Goal: Task Accomplishment & Management: Use online tool/utility

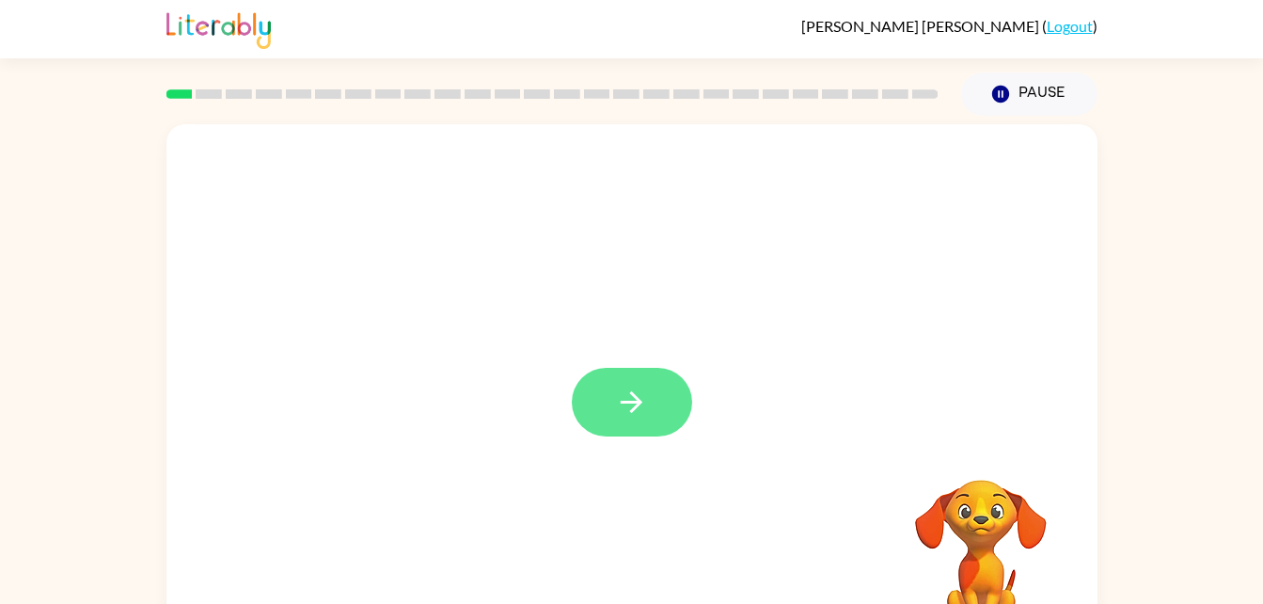
click at [611, 409] on button "button" at bounding box center [632, 402] width 120 height 69
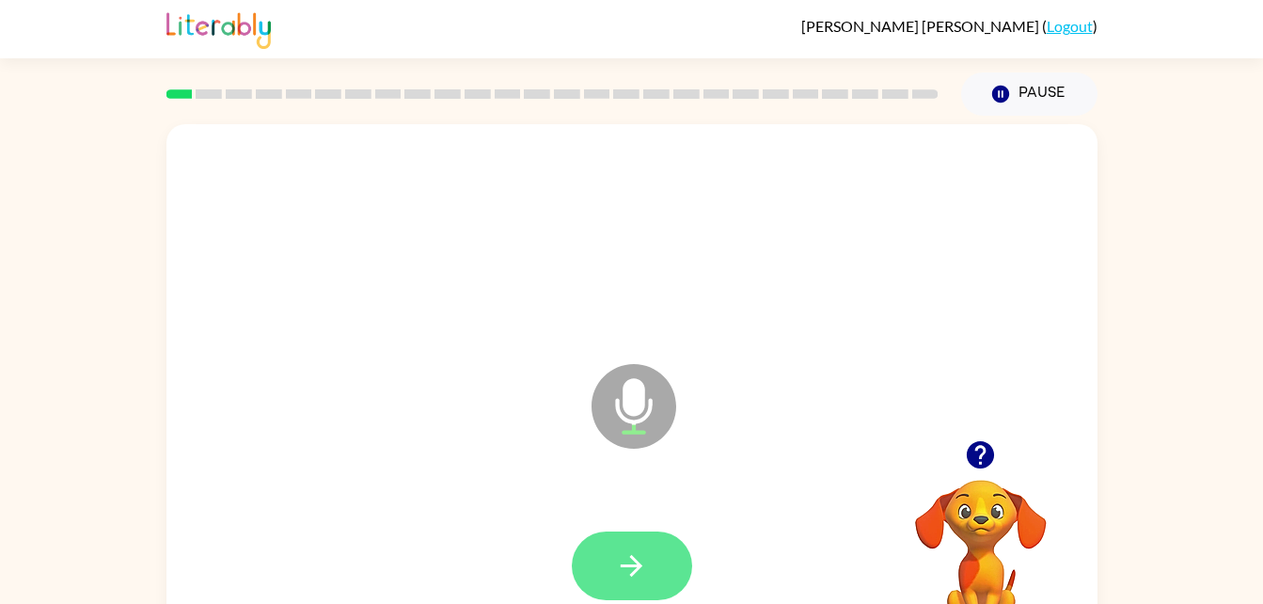
click at [622, 573] on icon "button" at bounding box center [631, 565] width 33 height 33
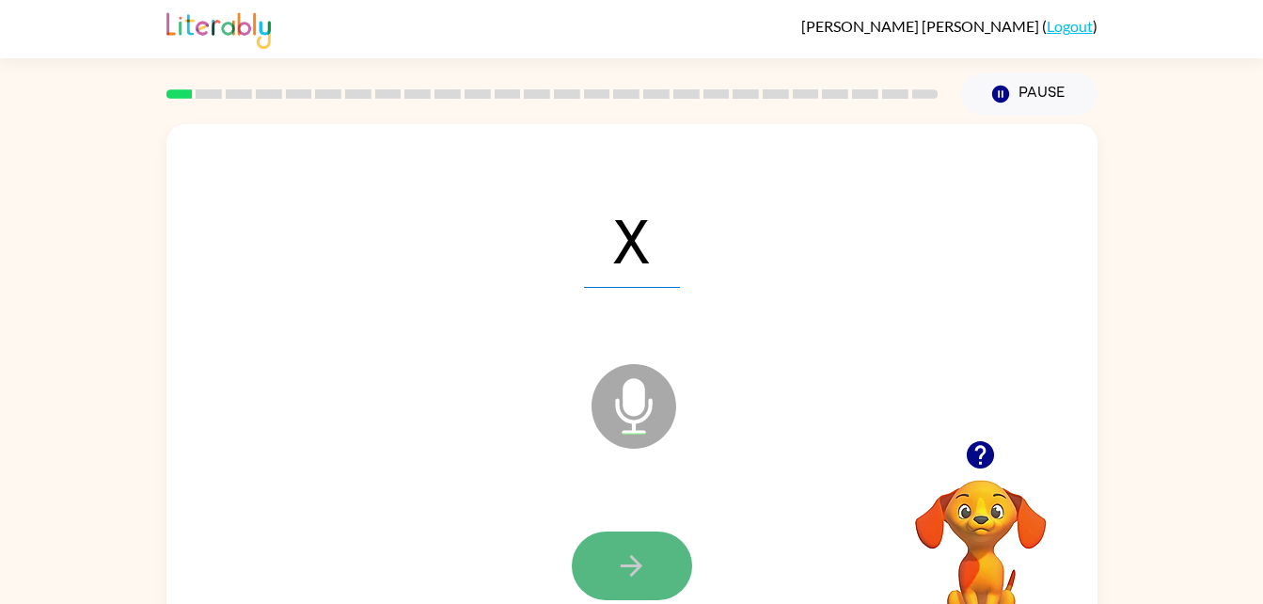
click at [658, 562] on button "button" at bounding box center [632, 565] width 120 height 69
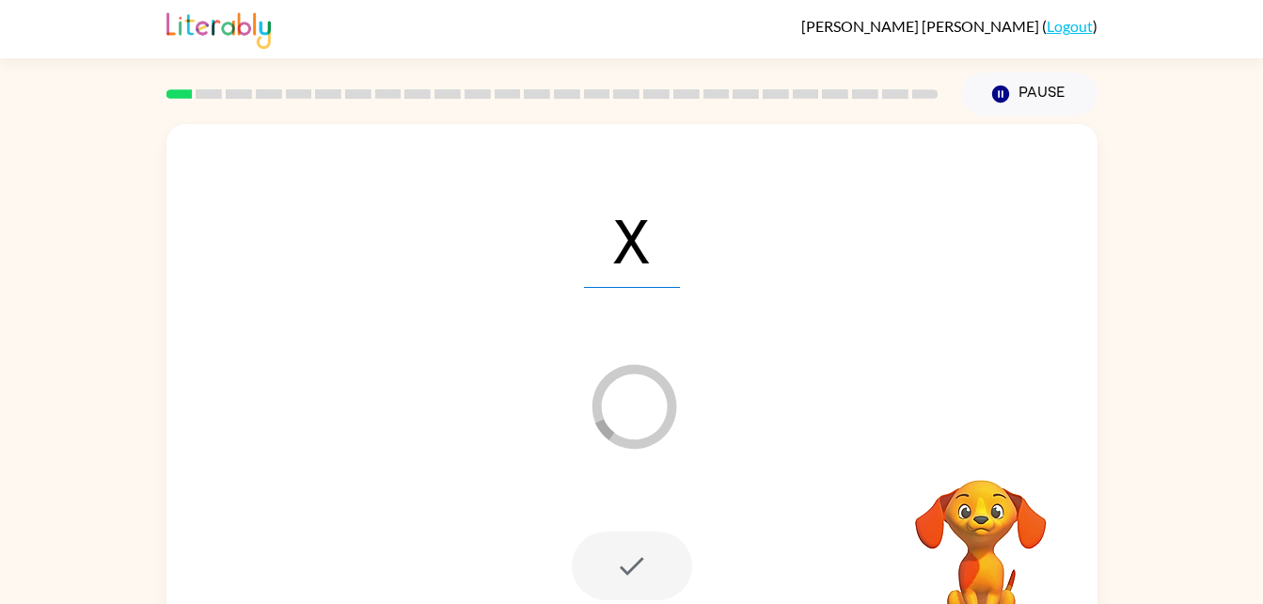
click at [627, 389] on icon "Loader Your response is being sent to our graders" at bounding box center [634, 406] width 113 height 113
click at [626, 243] on span "X" at bounding box center [632, 239] width 96 height 98
click at [668, 571] on div at bounding box center [632, 565] width 120 height 69
click at [1005, 94] on icon "button" at bounding box center [1000, 94] width 17 height 17
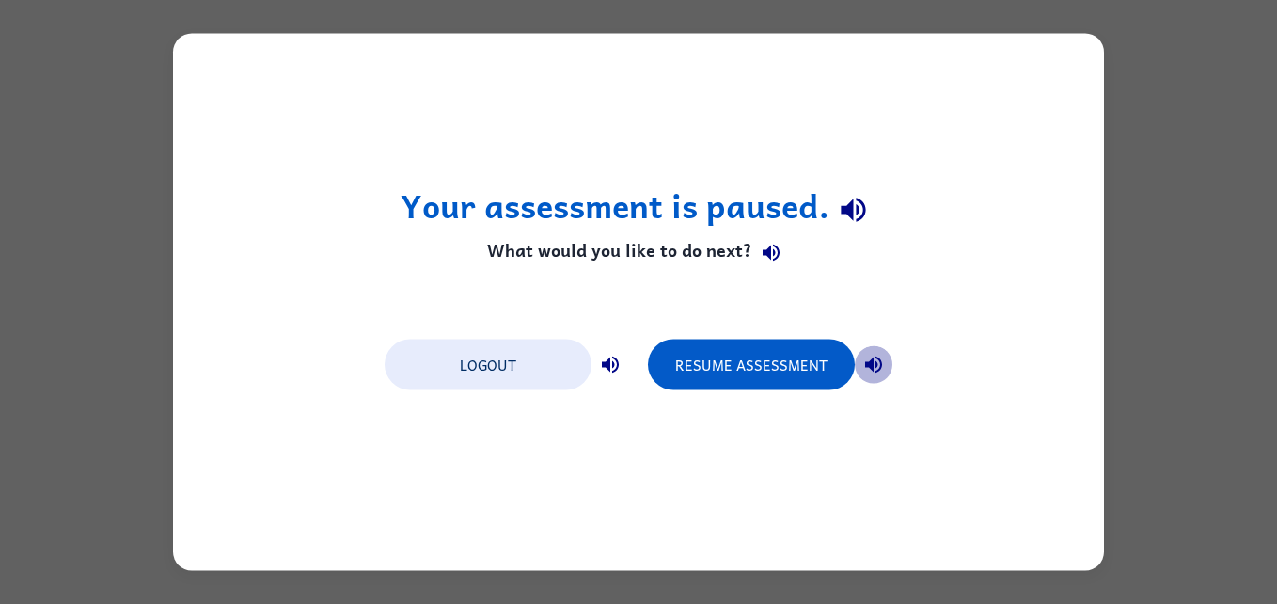
click at [877, 355] on icon "button" at bounding box center [874, 365] width 23 height 23
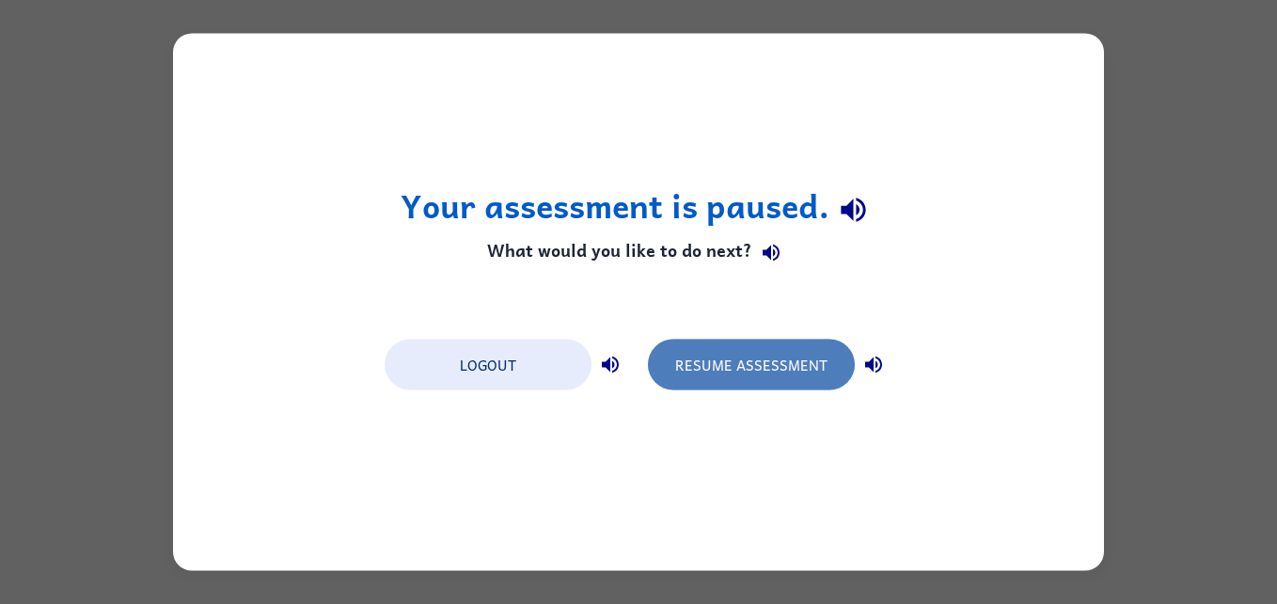
click at [764, 364] on button "Resume Assessment" at bounding box center [751, 365] width 207 height 51
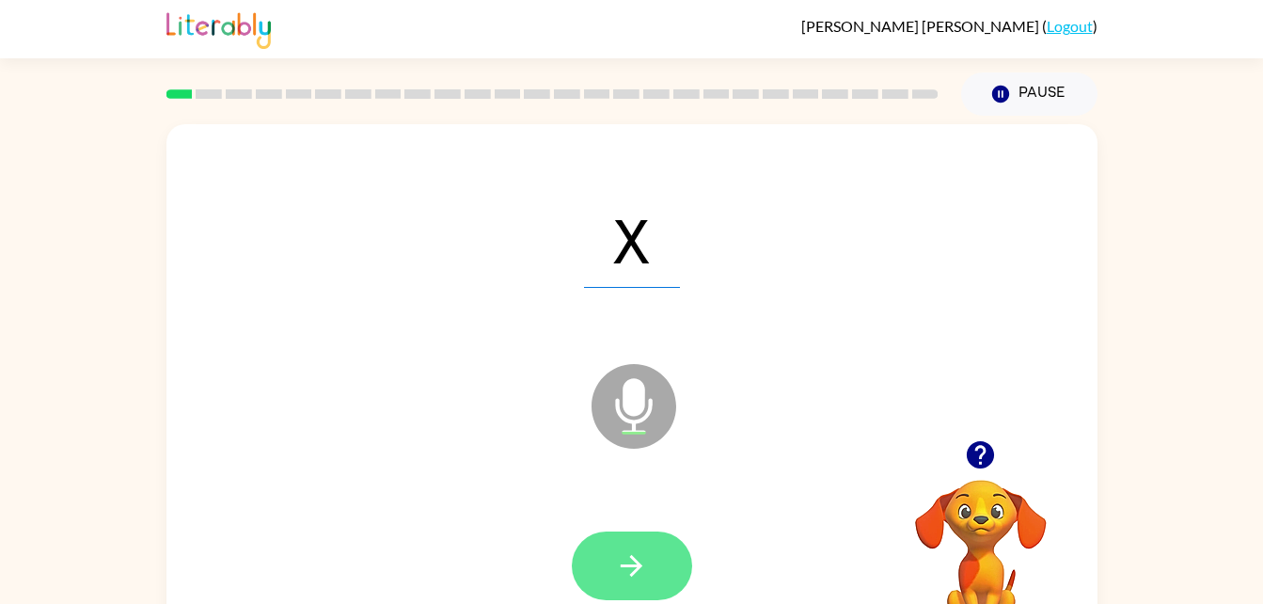
click at [614, 560] on button "button" at bounding box center [632, 565] width 120 height 69
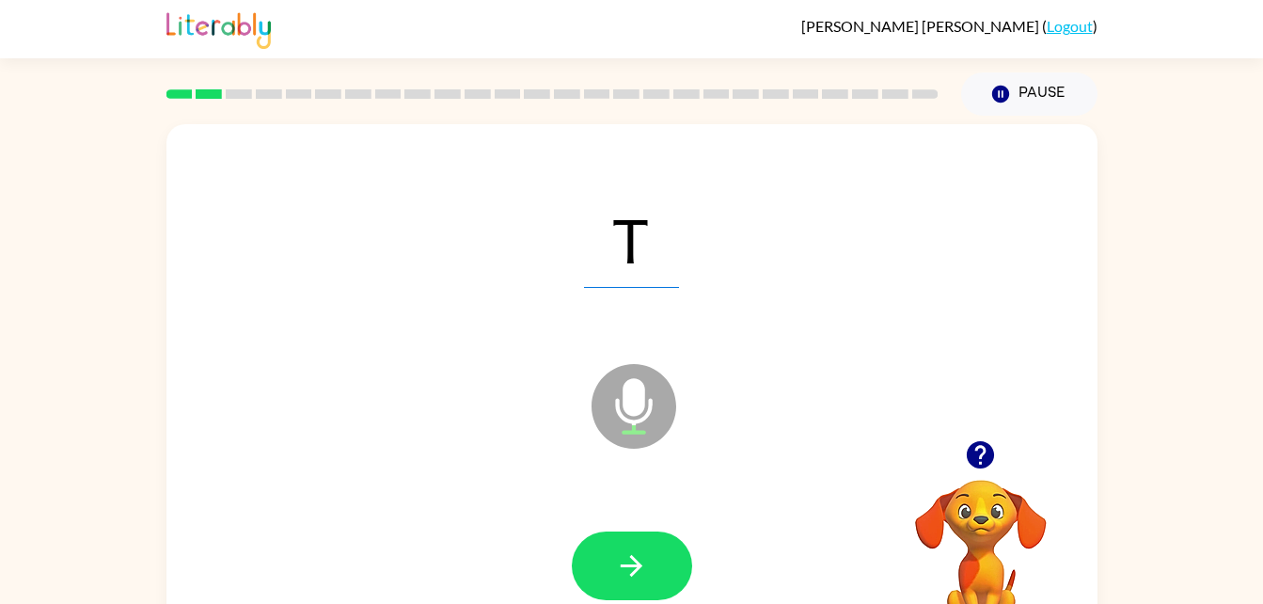
click at [707, 557] on div at bounding box center [632, 566] width 894 height 154
click at [643, 550] on icon "button" at bounding box center [631, 565] width 33 height 33
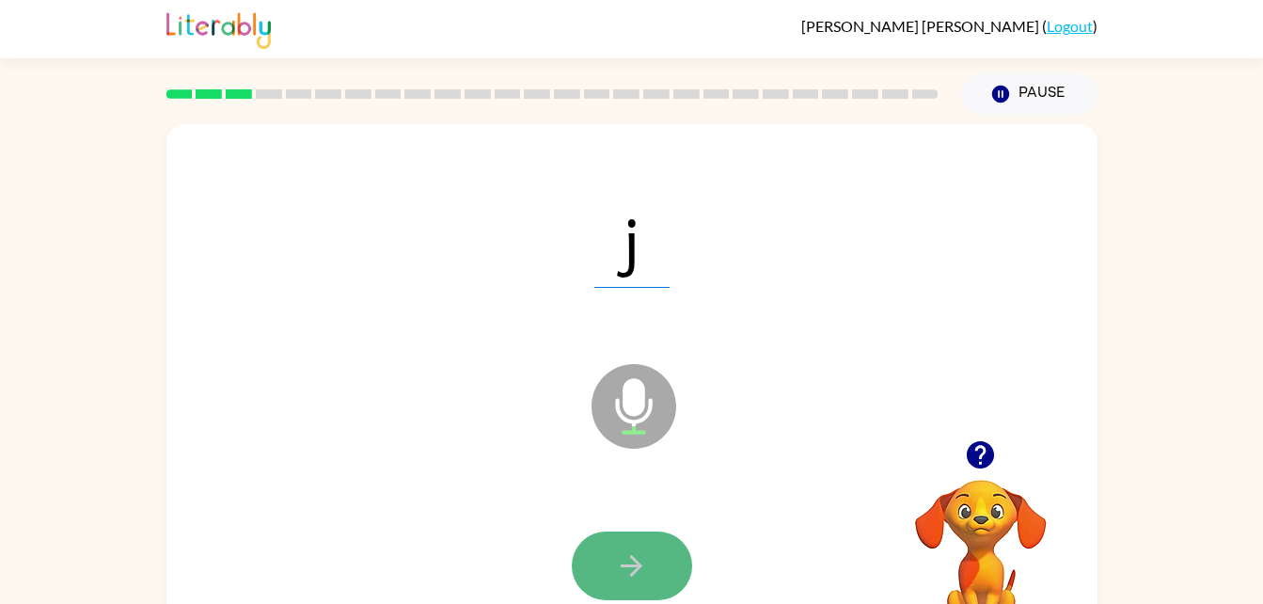
click at [646, 556] on icon "button" at bounding box center [631, 565] width 33 height 33
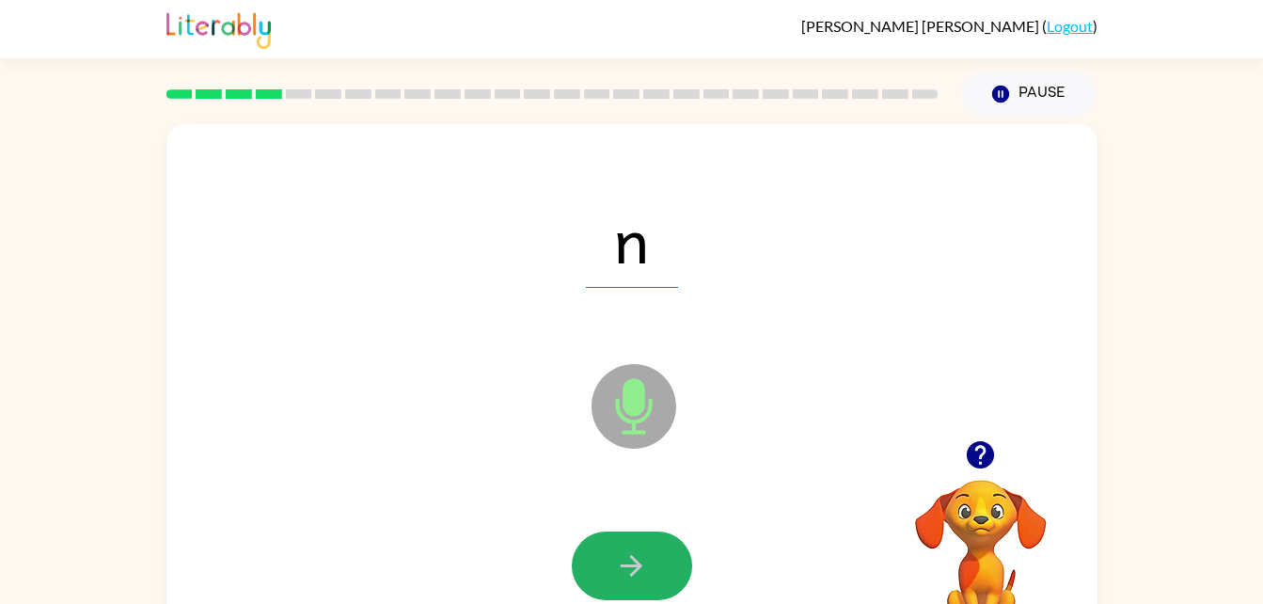
click at [646, 556] on icon "button" at bounding box center [631, 565] width 33 height 33
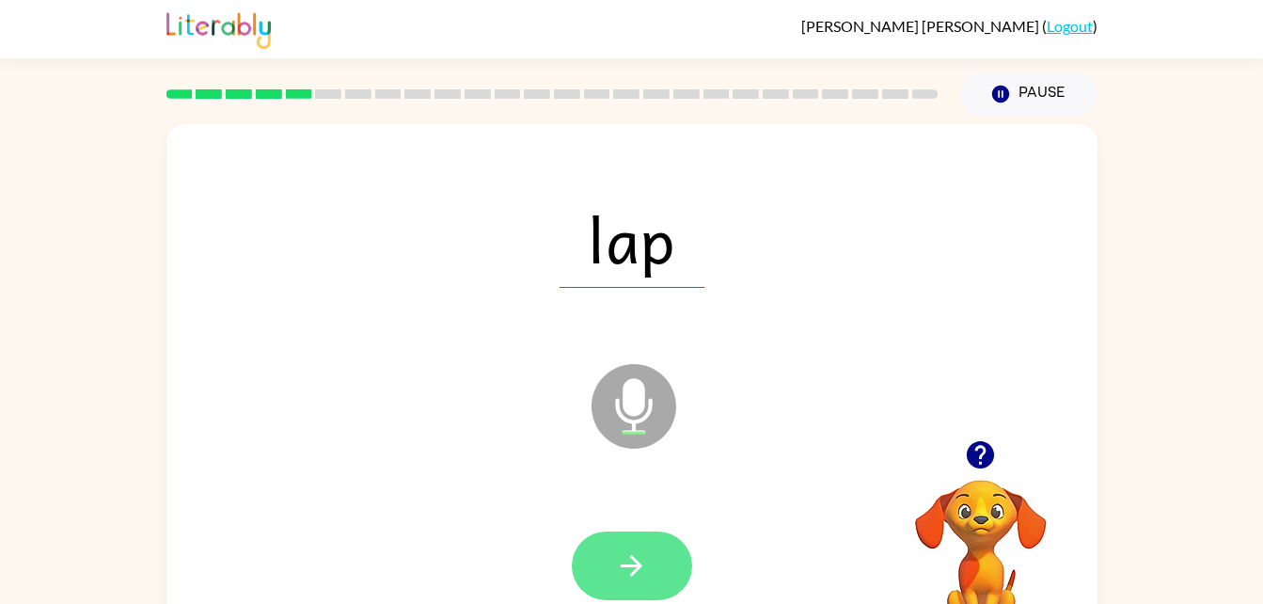
click at [662, 560] on button "button" at bounding box center [632, 565] width 120 height 69
click at [647, 561] on icon "button" at bounding box center [631, 565] width 33 height 33
click at [635, 561] on icon "button" at bounding box center [632, 566] width 22 height 22
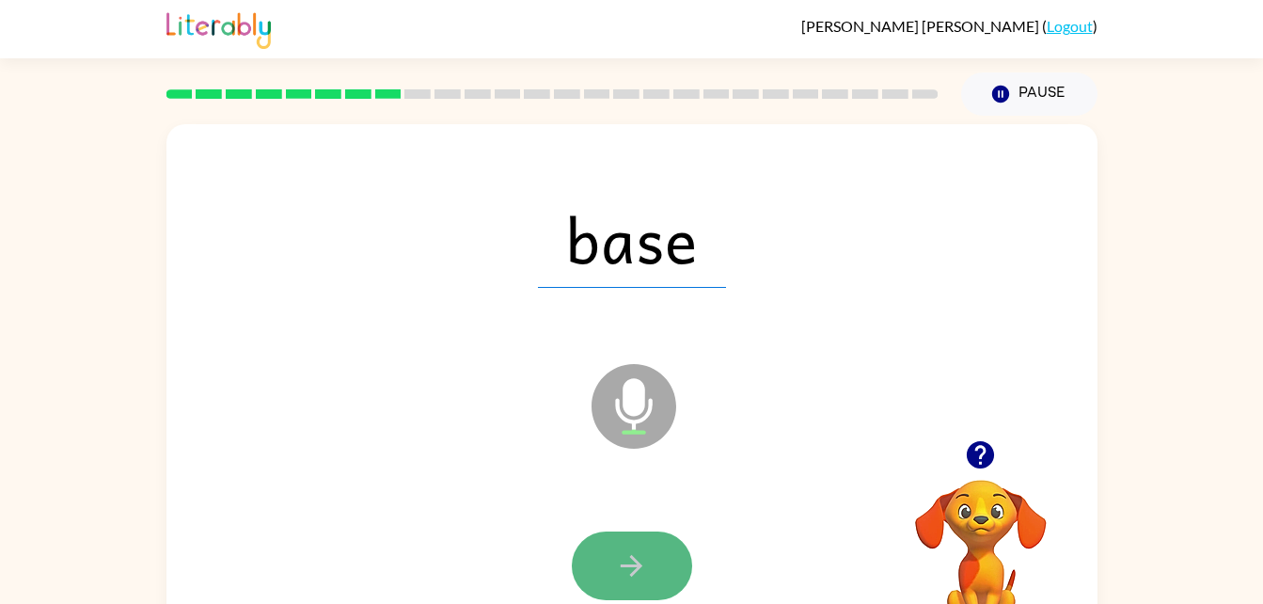
drag, startPoint x: 629, startPoint y: 555, endPoint x: 611, endPoint y: 562, distance: 19.9
click at [611, 562] on button "button" at bounding box center [632, 565] width 120 height 69
click at [637, 563] on icon "button" at bounding box center [632, 566] width 22 height 22
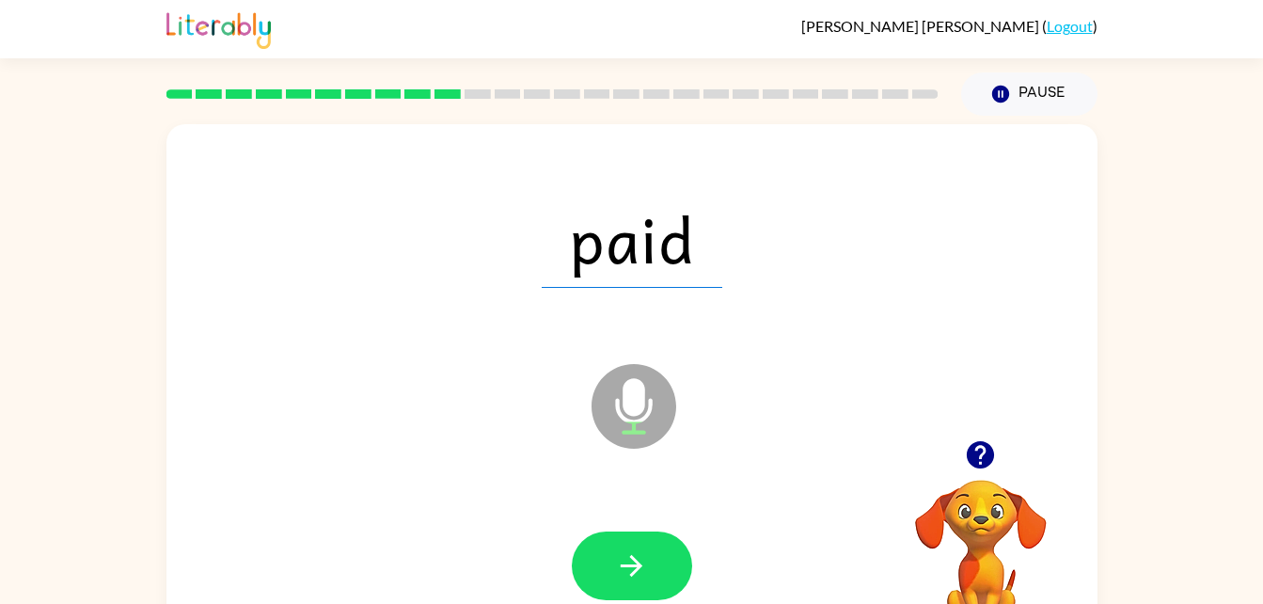
click at [637, 563] on icon "button" at bounding box center [632, 566] width 22 height 22
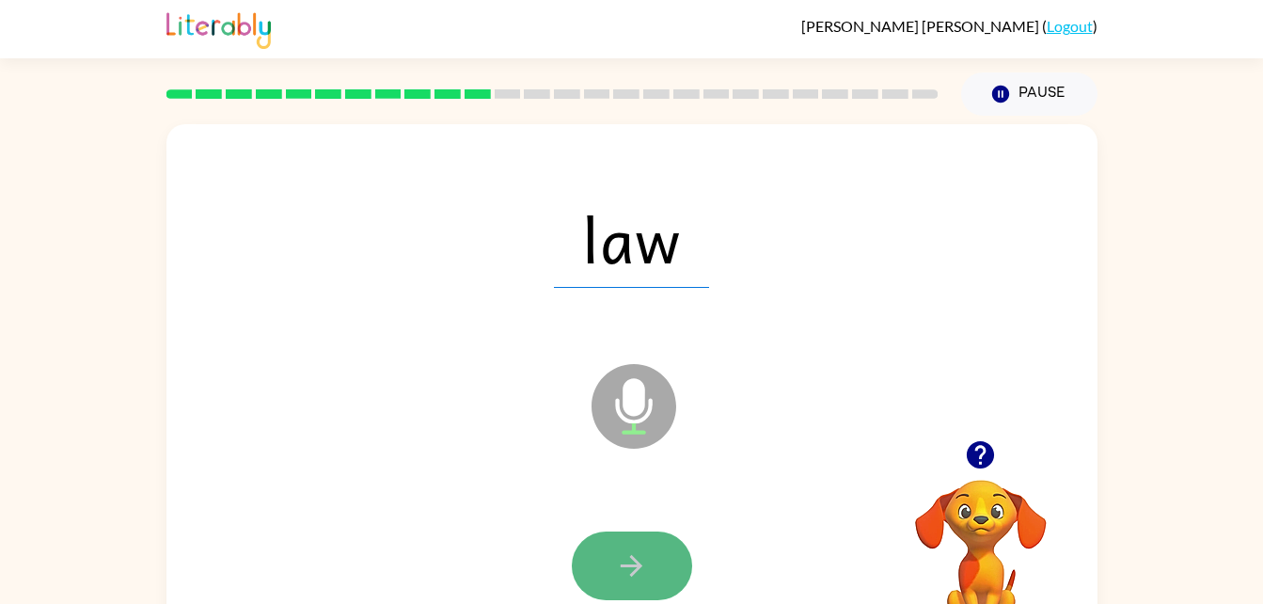
click at [599, 579] on button "button" at bounding box center [632, 565] width 120 height 69
click at [632, 562] on icon "button" at bounding box center [631, 565] width 33 height 33
click at [632, 569] on icon "button" at bounding box center [631, 565] width 33 height 33
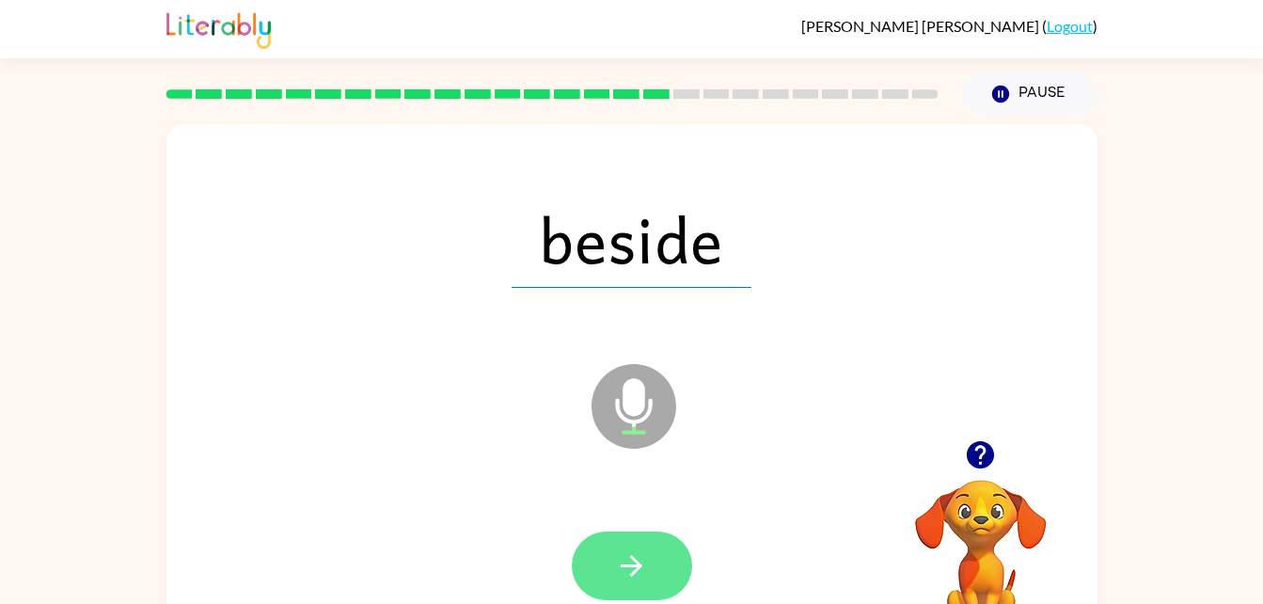
click at [630, 555] on icon "button" at bounding box center [631, 565] width 33 height 33
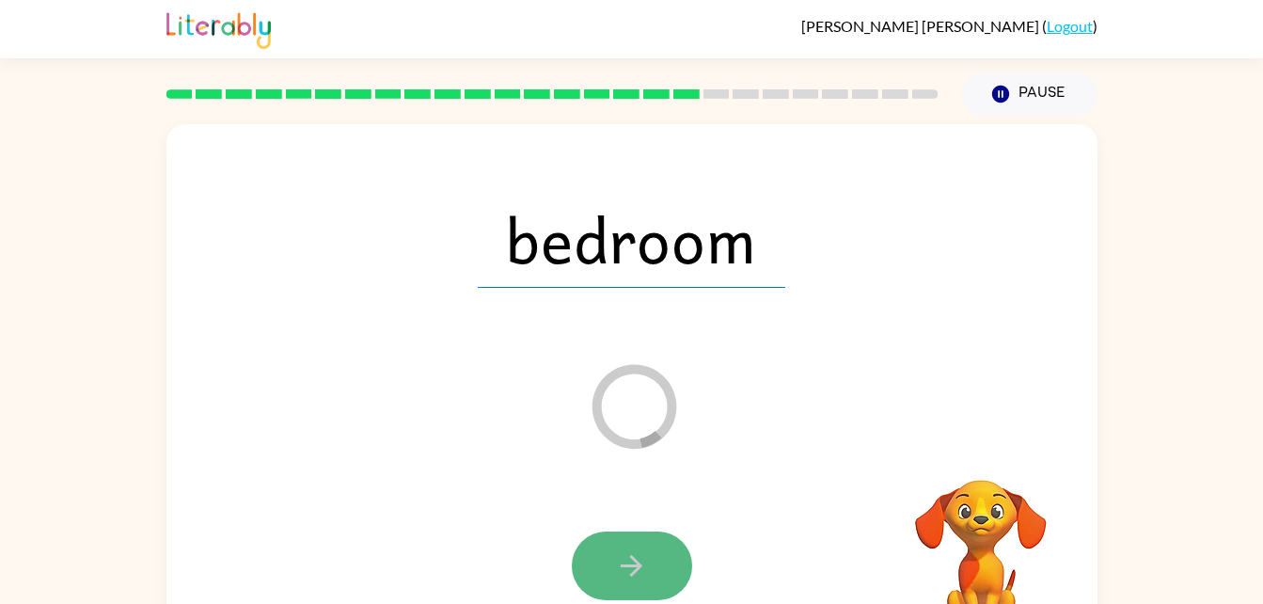
click at [633, 549] on icon "button" at bounding box center [631, 565] width 33 height 33
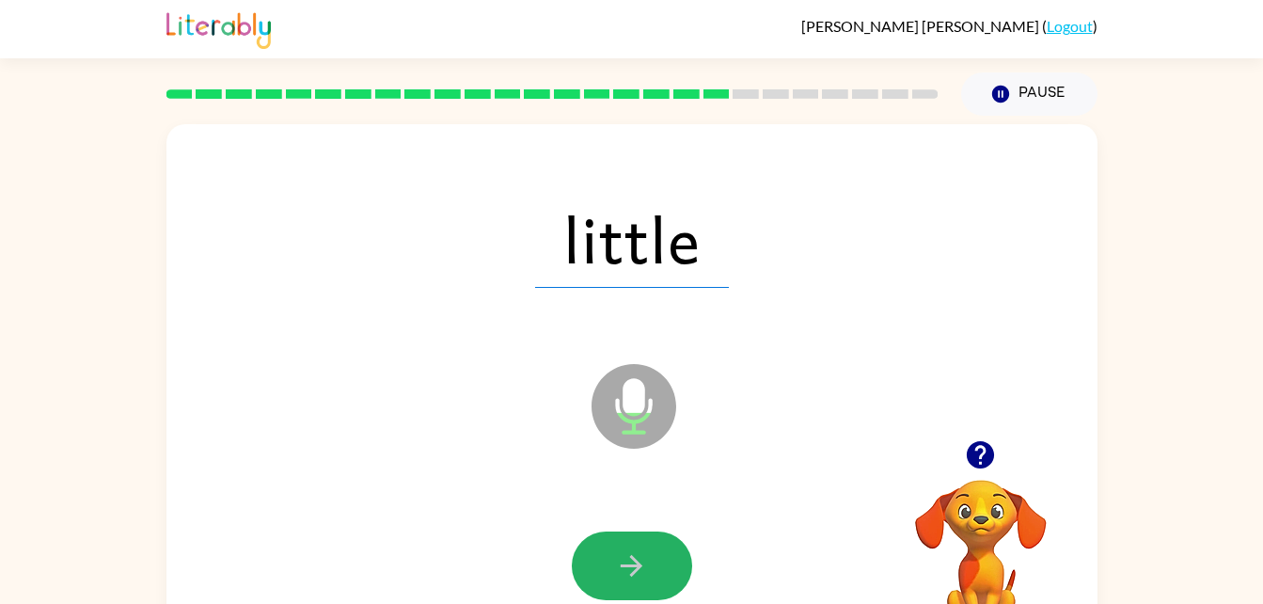
click at [633, 549] on icon "button" at bounding box center [631, 565] width 33 height 33
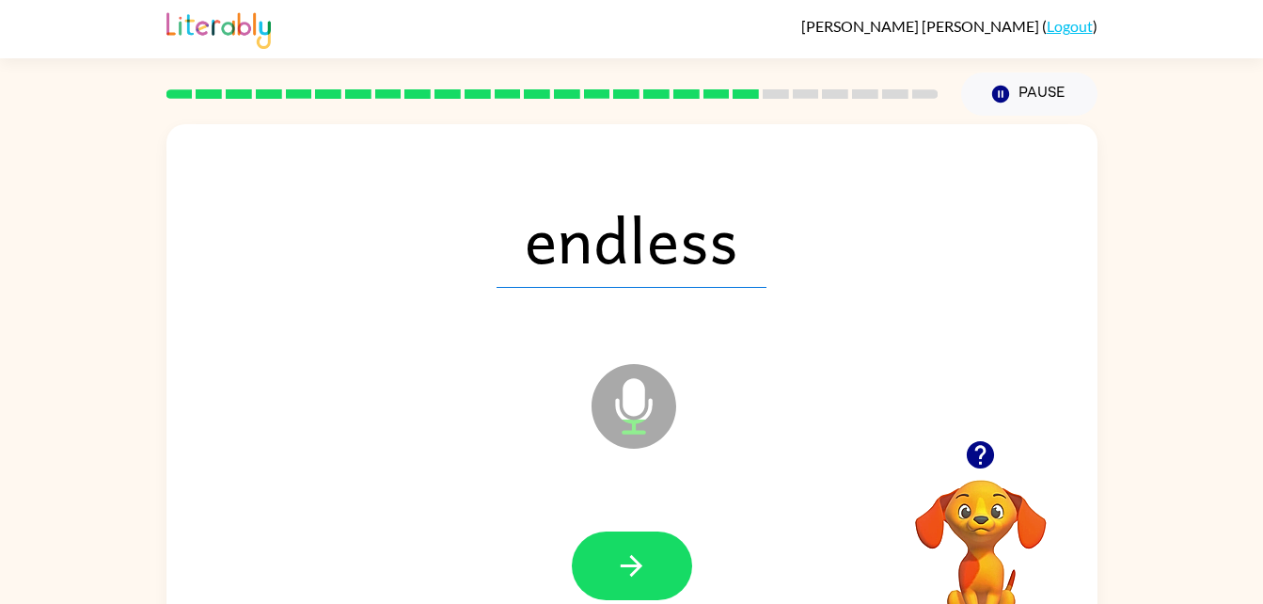
click at [633, 549] on icon "button" at bounding box center [631, 565] width 33 height 33
drag, startPoint x: 841, startPoint y: 373, endPoint x: 611, endPoint y: 547, distance: 288.0
click at [611, 547] on button "button" at bounding box center [632, 565] width 120 height 69
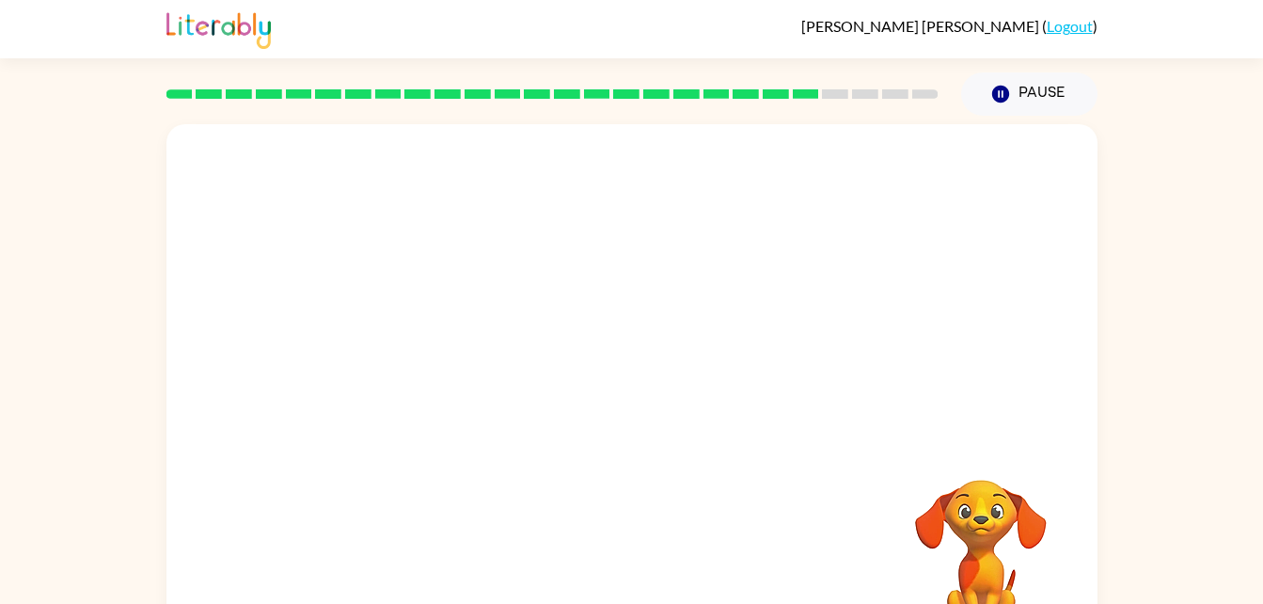
click at [611, 547] on div "Your browser must support playing .mp4 files to use Literably. Please try using…" at bounding box center [632, 392] width 931 height 537
click at [521, 323] on div at bounding box center [632, 282] width 931 height 316
click at [1208, 378] on div "Your browser must support playing .mp4 files to use Literably. Please try using…" at bounding box center [631, 389] width 1263 height 546
click at [1014, 246] on div at bounding box center [632, 282] width 931 height 316
click at [1018, 92] on button "Pause Pause" at bounding box center [1029, 93] width 136 height 43
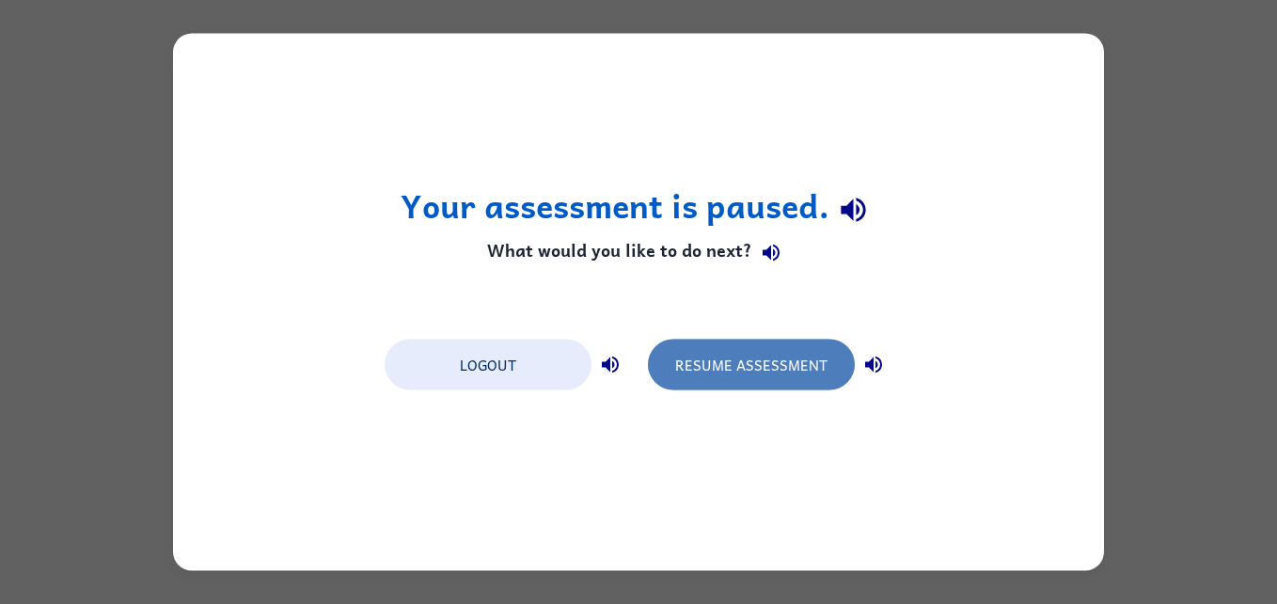
click at [811, 350] on button "Resume Assessment" at bounding box center [751, 365] width 207 height 51
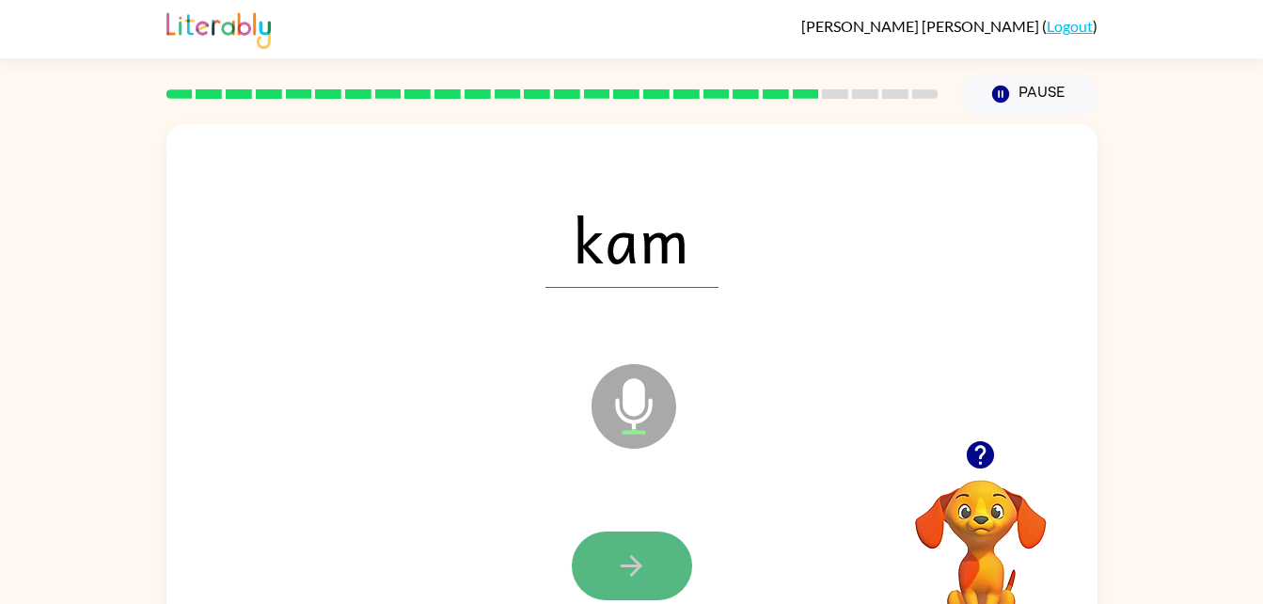
click at [627, 542] on button "button" at bounding box center [632, 565] width 120 height 69
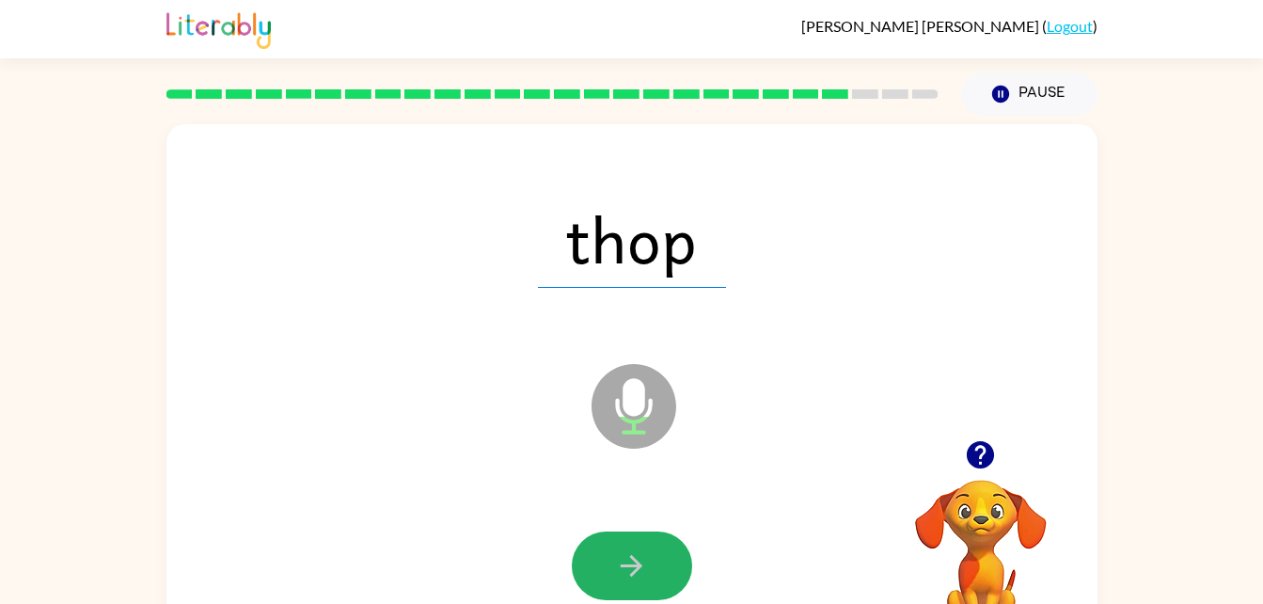
click at [627, 542] on button "button" at bounding box center [632, 565] width 120 height 69
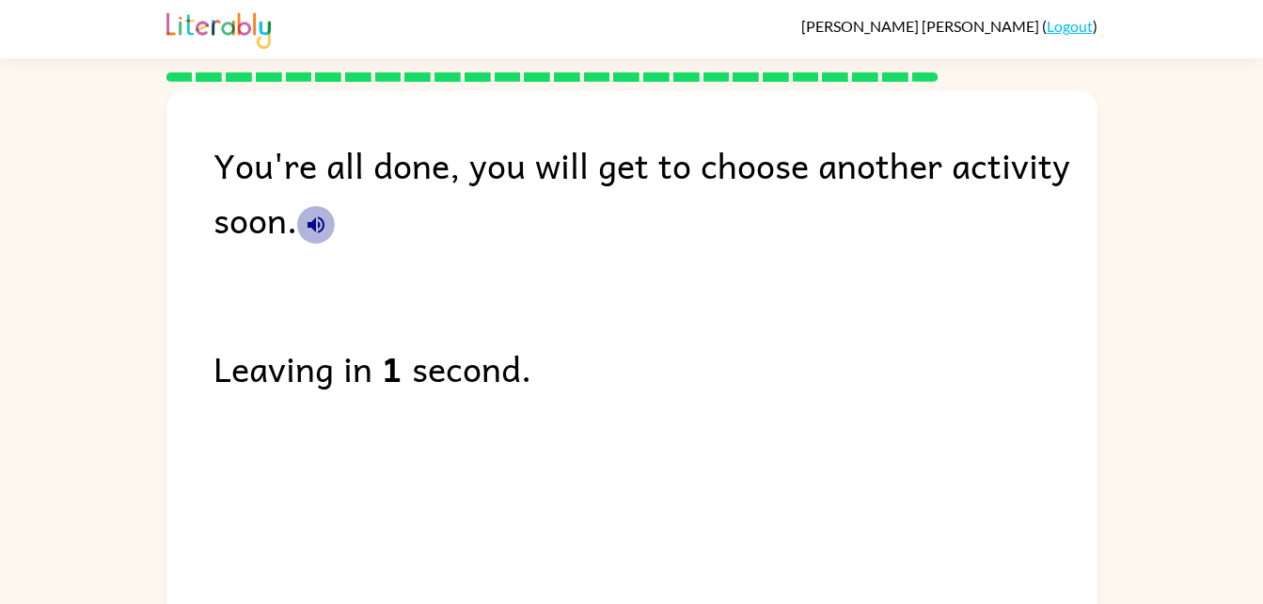
click at [330, 227] on button "button" at bounding box center [316, 225] width 38 height 38
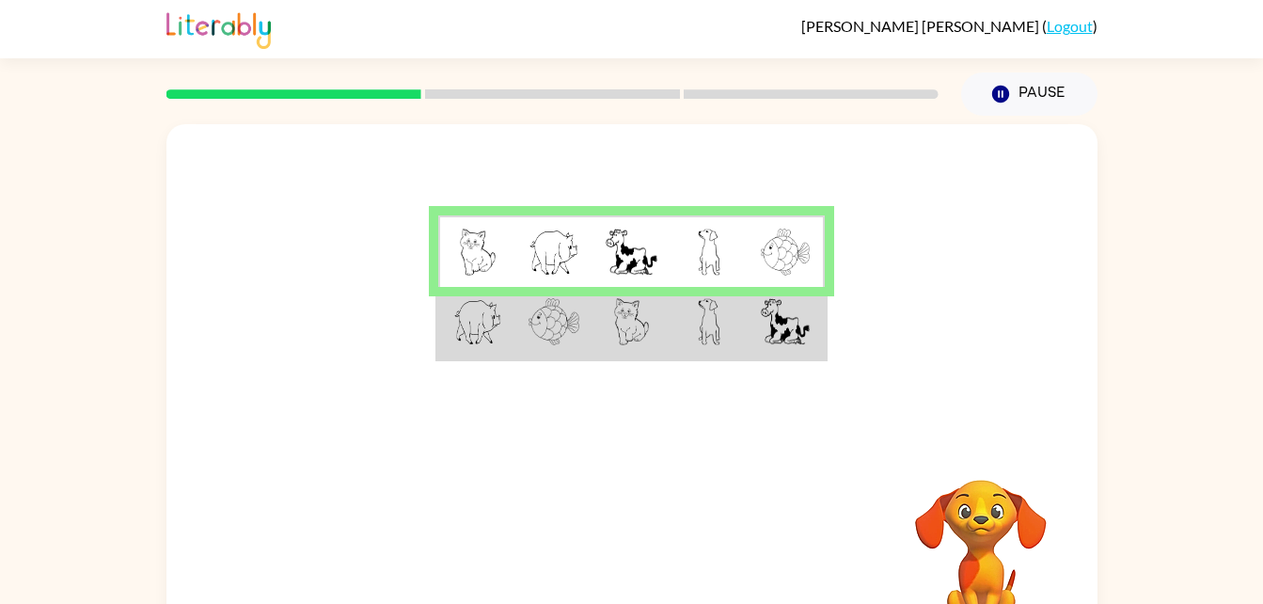
click at [769, 332] on img at bounding box center [785, 321] width 49 height 47
drag, startPoint x: 769, startPoint y: 332, endPoint x: 735, endPoint y: 312, distance: 39.2
click at [735, 312] on td at bounding box center [709, 323] width 77 height 72
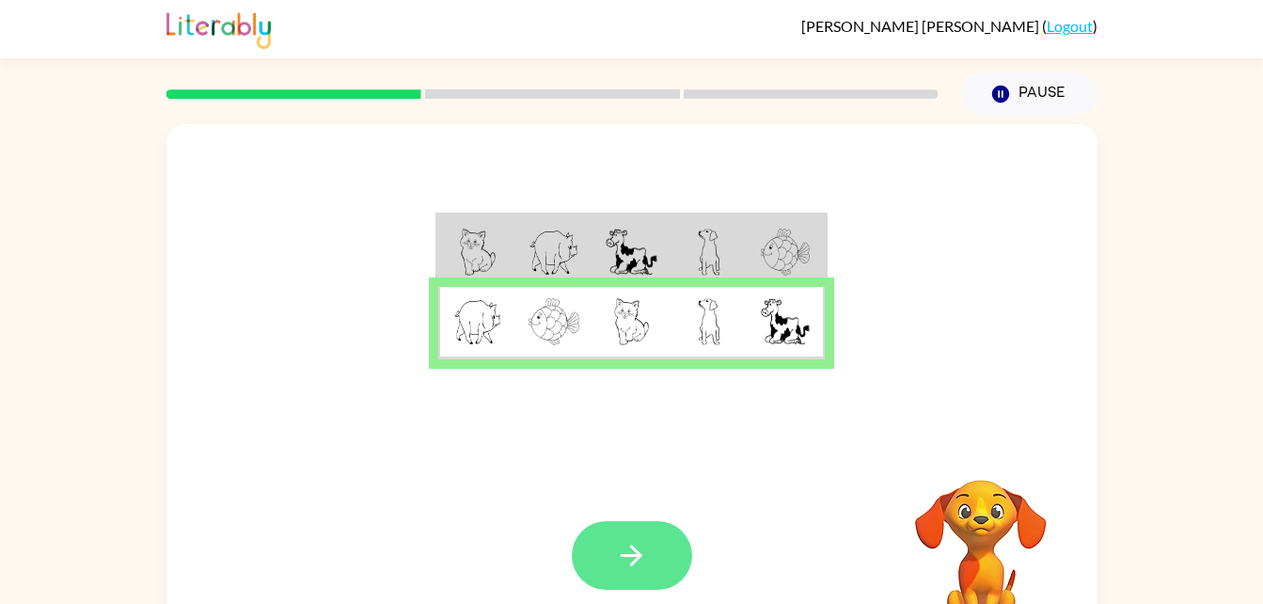
click at [611, 563] on button "button" at bounding box center [632, 555] width 120 height 69
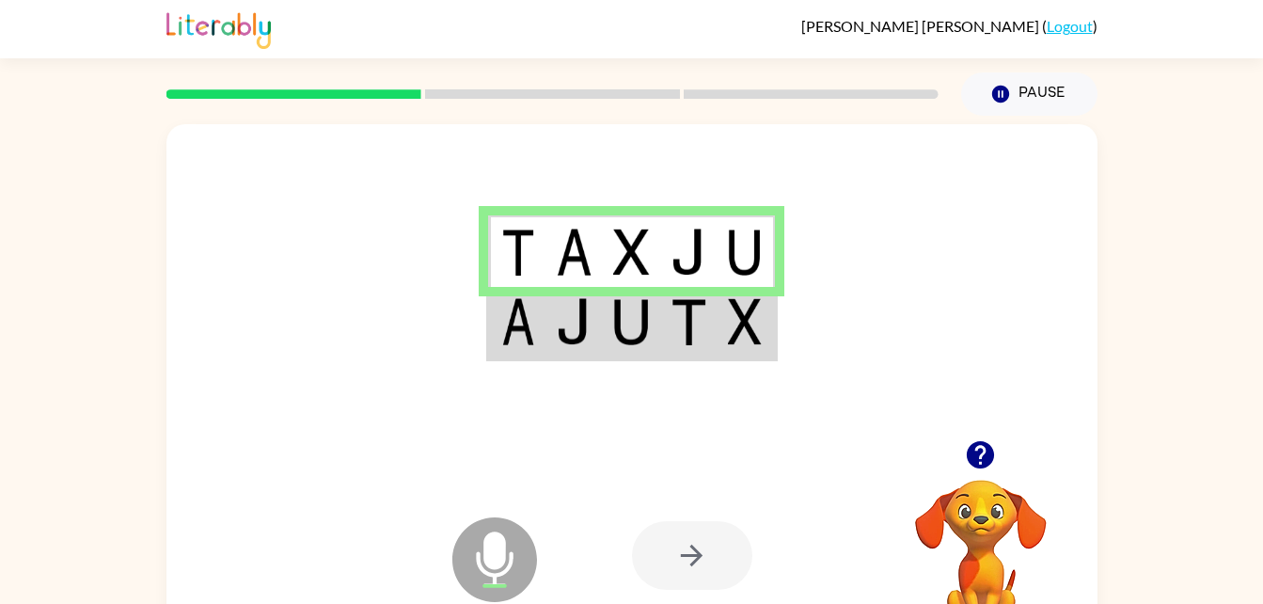
click at [706, 556] on div at bounding box center [692, 555] width 120 height 69
click at [703, 554] on div at bounding box center [692, 555] width 120 height 69
click at [643, 324] on img at bounding box center [631, 321] width 36 height 47
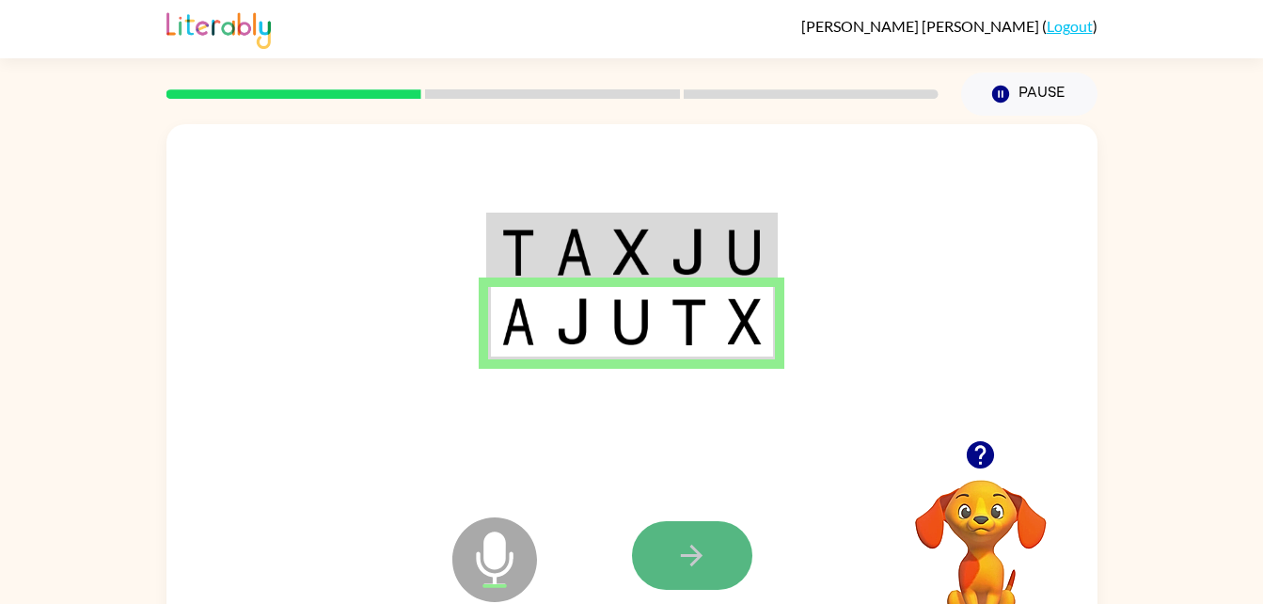
click at [697, 570] on icon "button" at bounding box center [691, 555] width 33 height 33
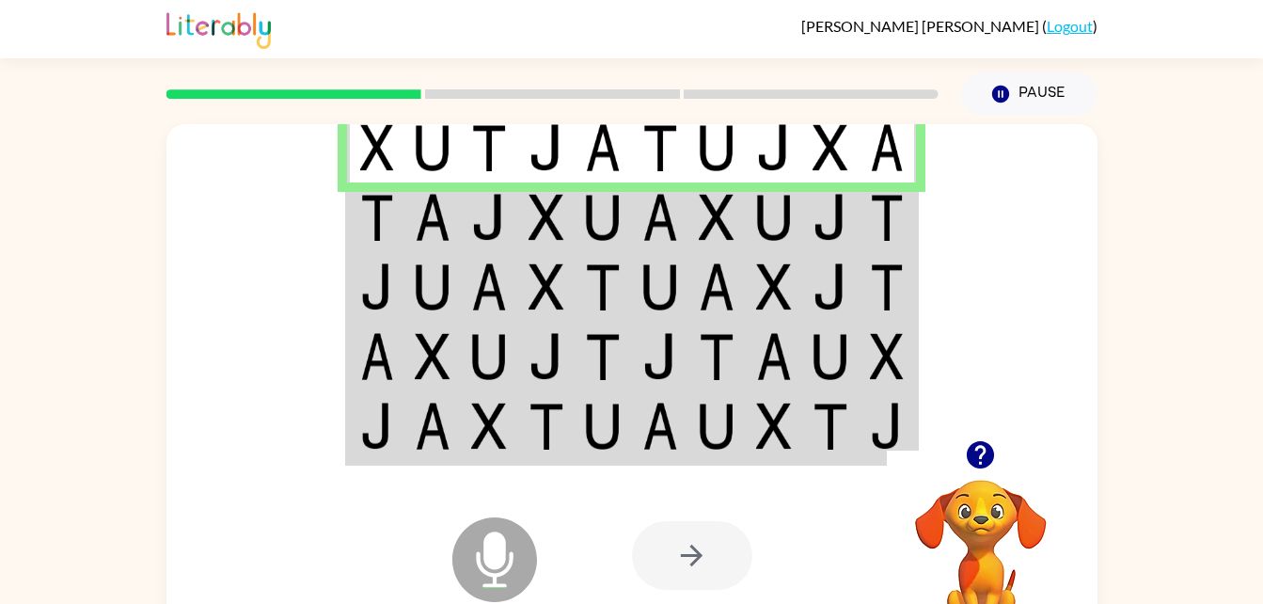
click at [659, 217] on img at bounding box center [661, 217] width 36 height 47
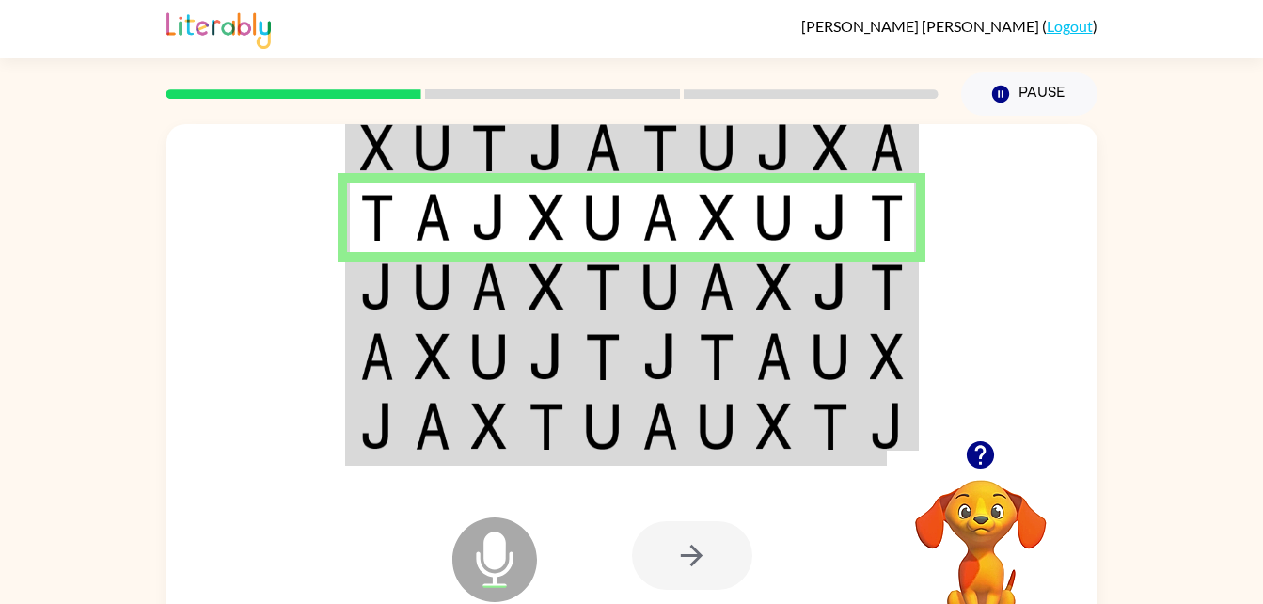
click at [648, 270] on img at bounding box center [661, 286] width 36 height 47
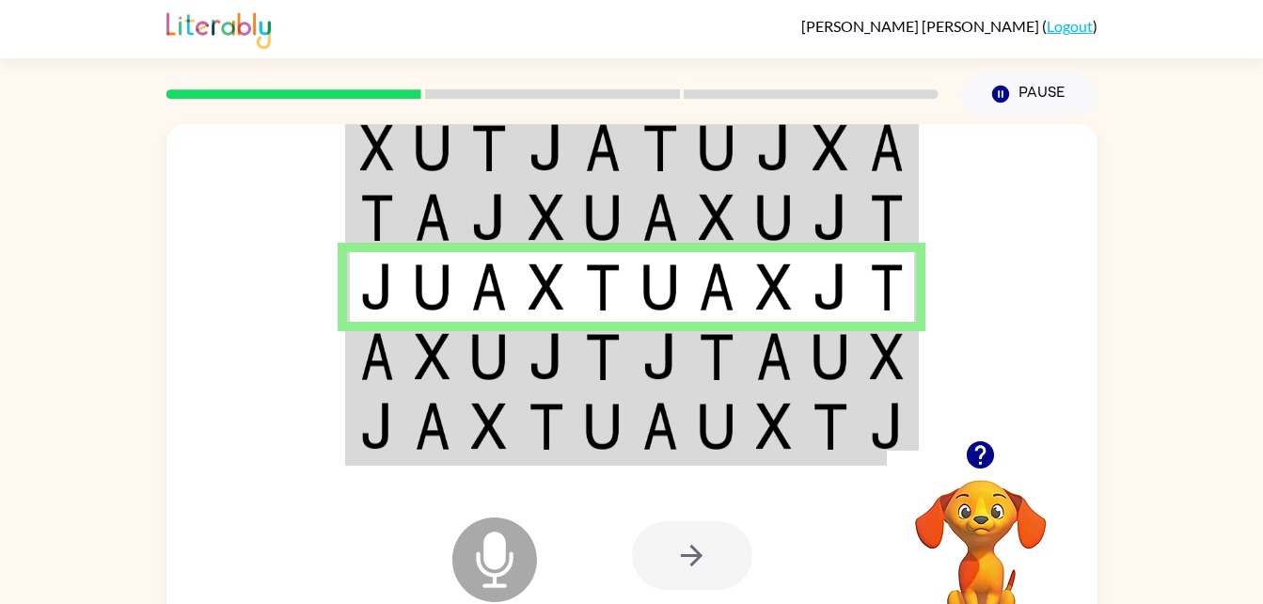
click at [576, 339] on td at bounding box center [603, 357] width 57 height 70
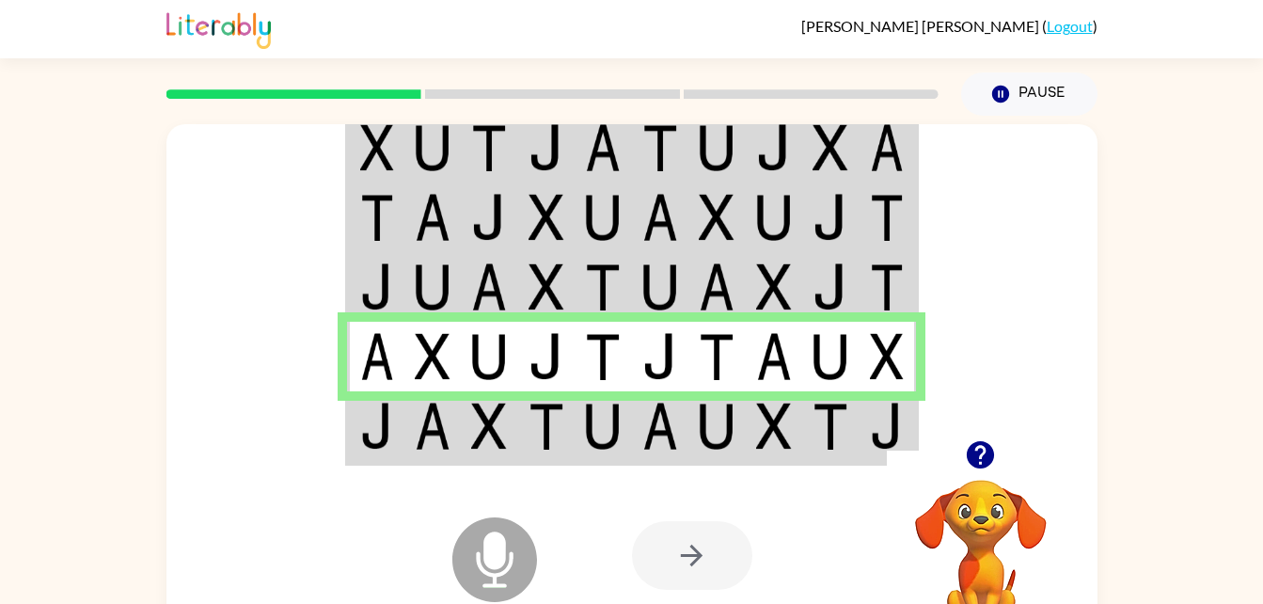
click at [621, 433] on img at bounding box center [603, 426] width 36 height 47
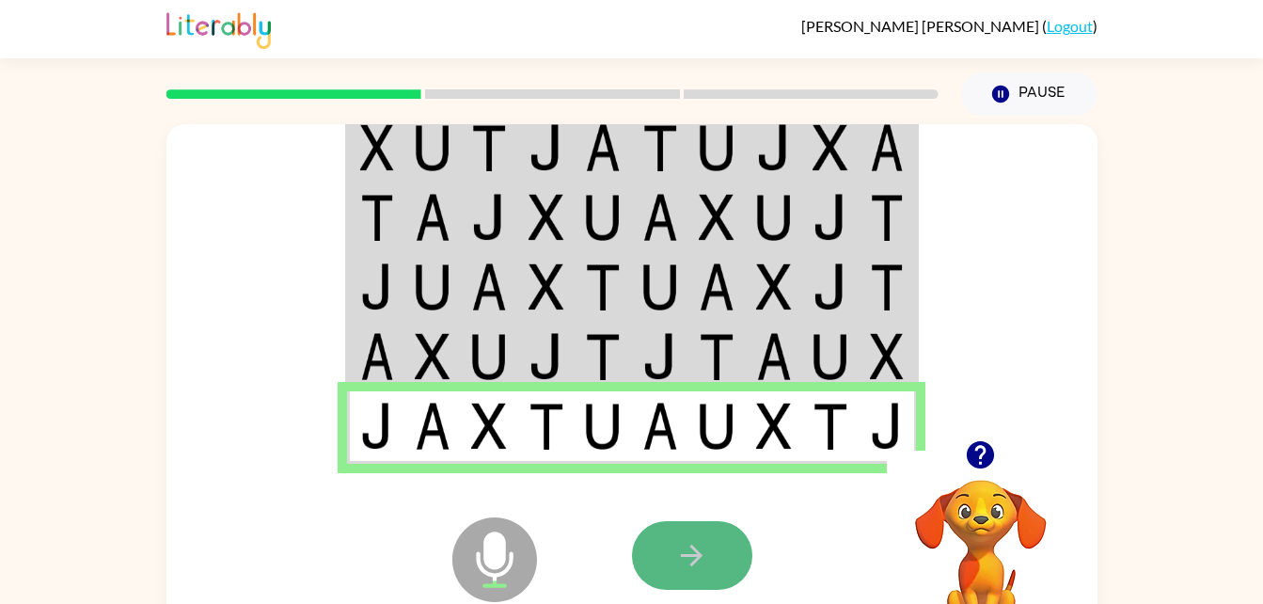
click at [685, 547] on icon "button" at bounding box center [691, 555] width 33 height 33
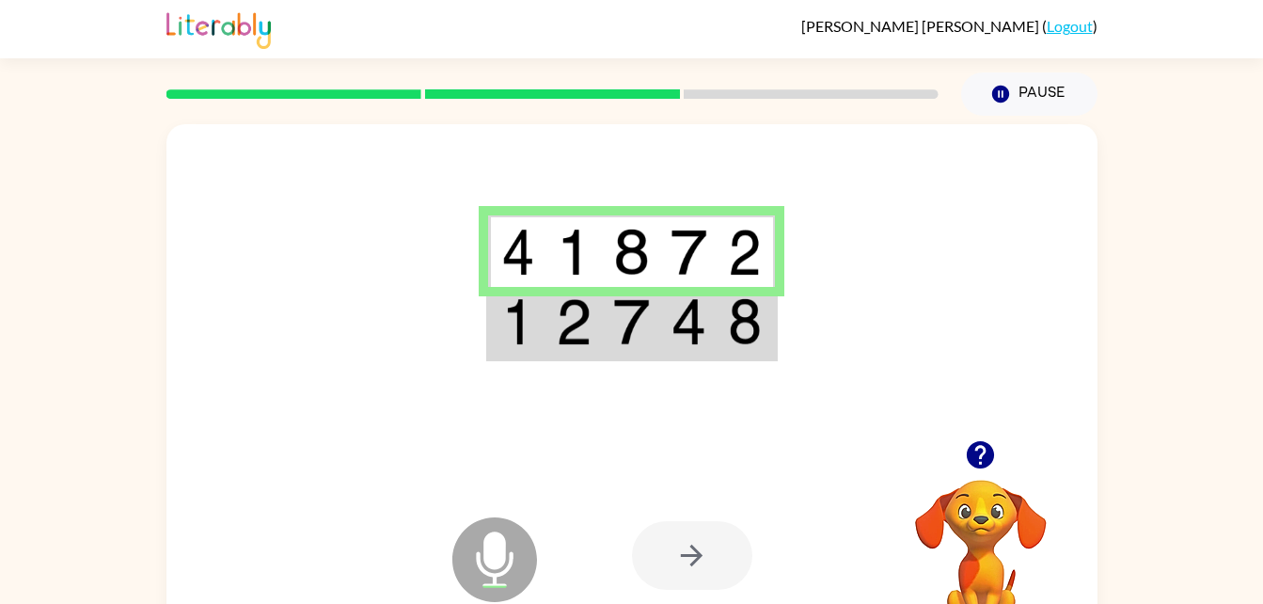
click at [703, 316] on img at bounding box center [689, 321] width 36 height 47
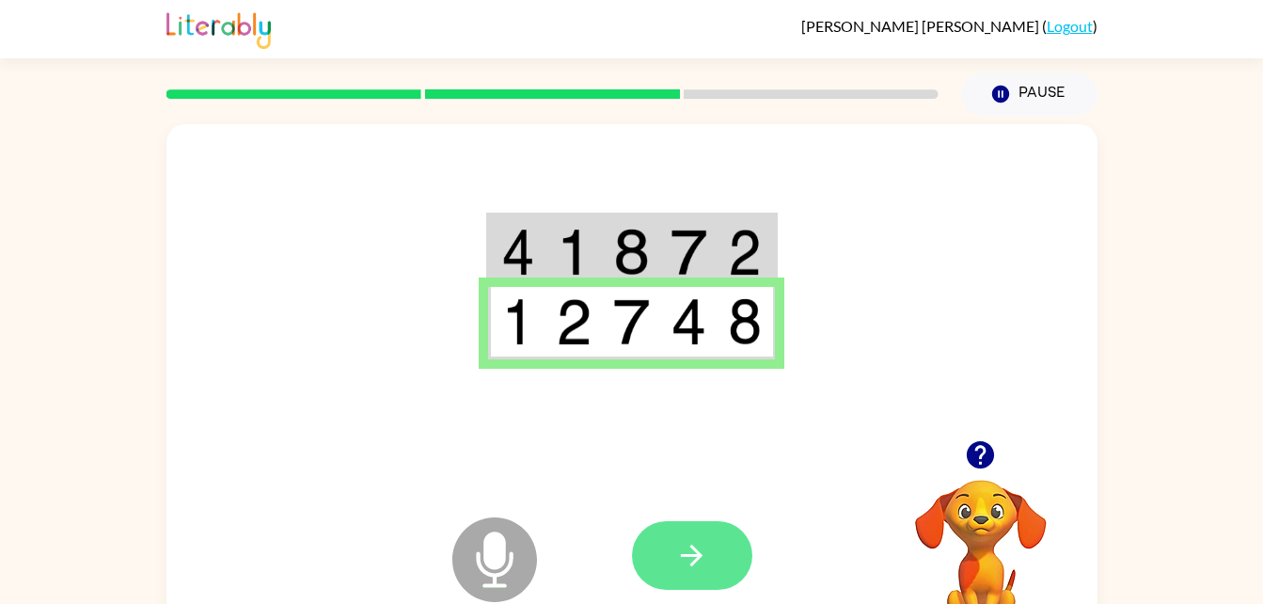
click at [683, 537] on button "button" at bounding box center [692, 555] width 120 height 69
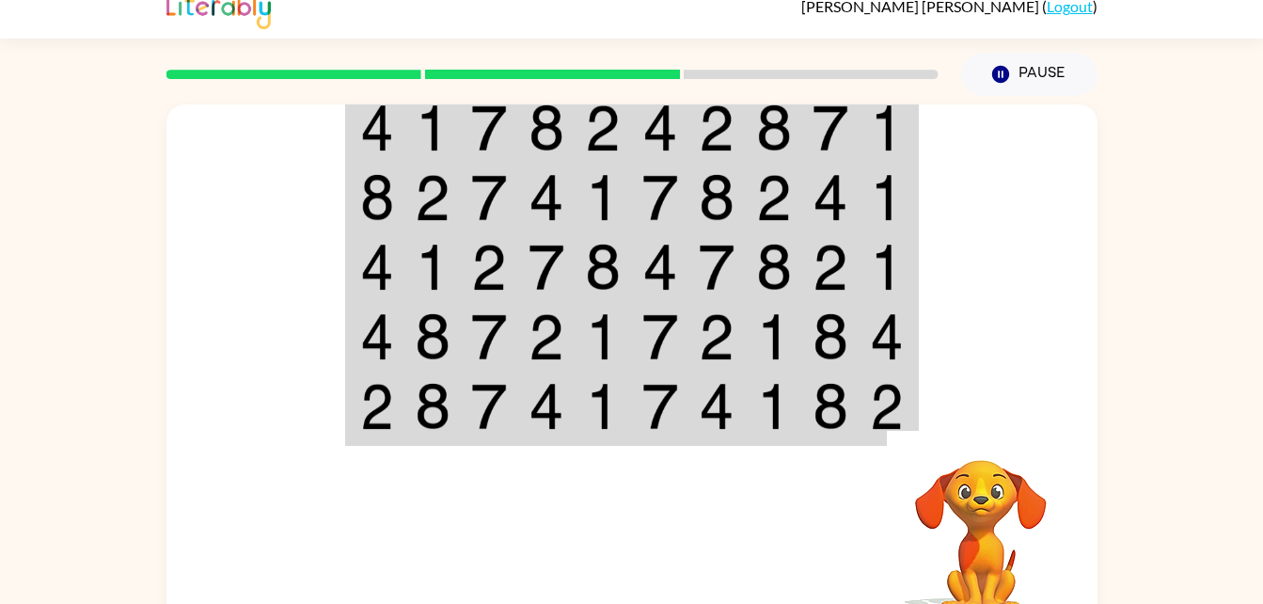
scroll to position [21, 0]
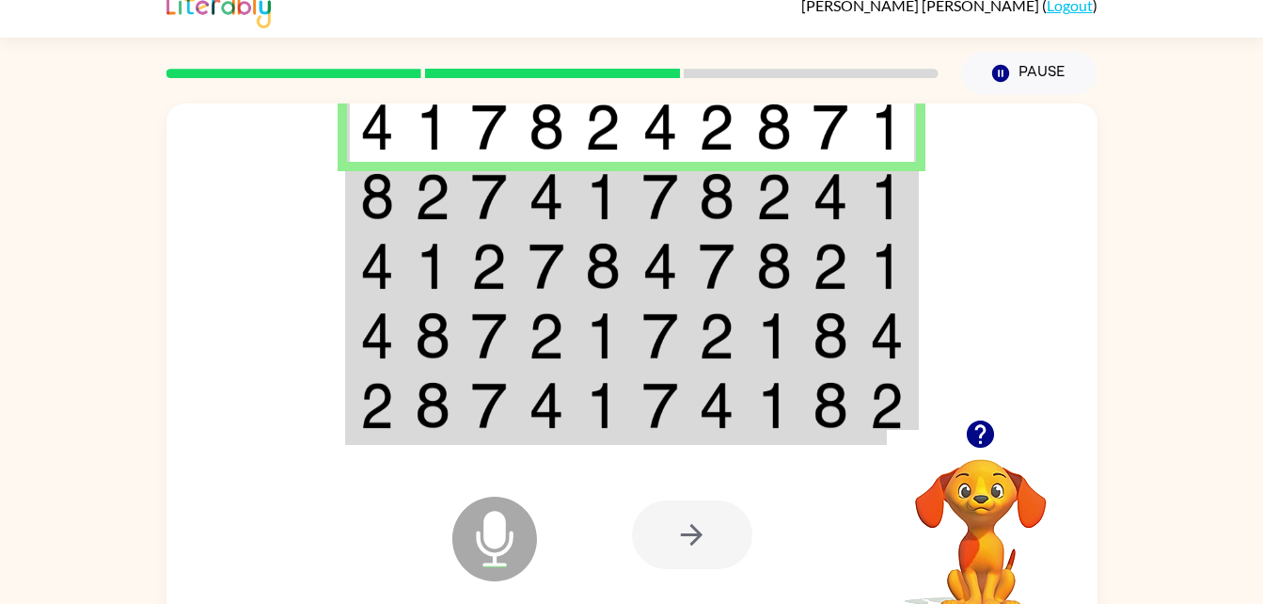
click at [709, 193] on img at bounding box center [717, 196] width 36 height 47
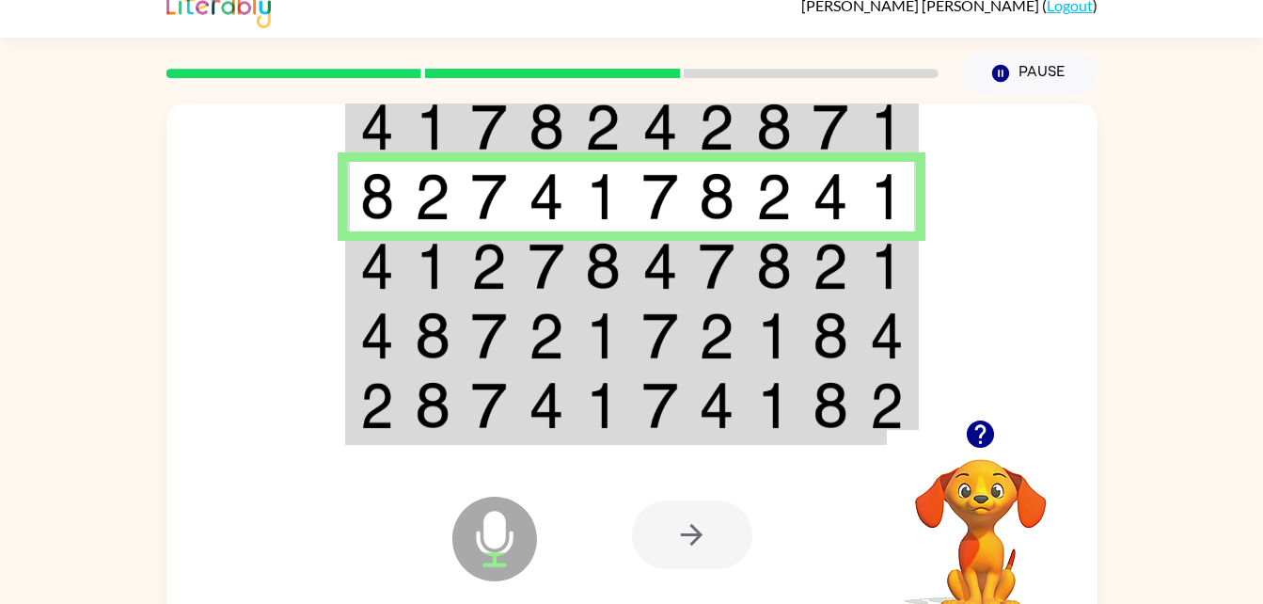
click at [781, 252] on img at bounding box center [774, 266] width 36 height 47
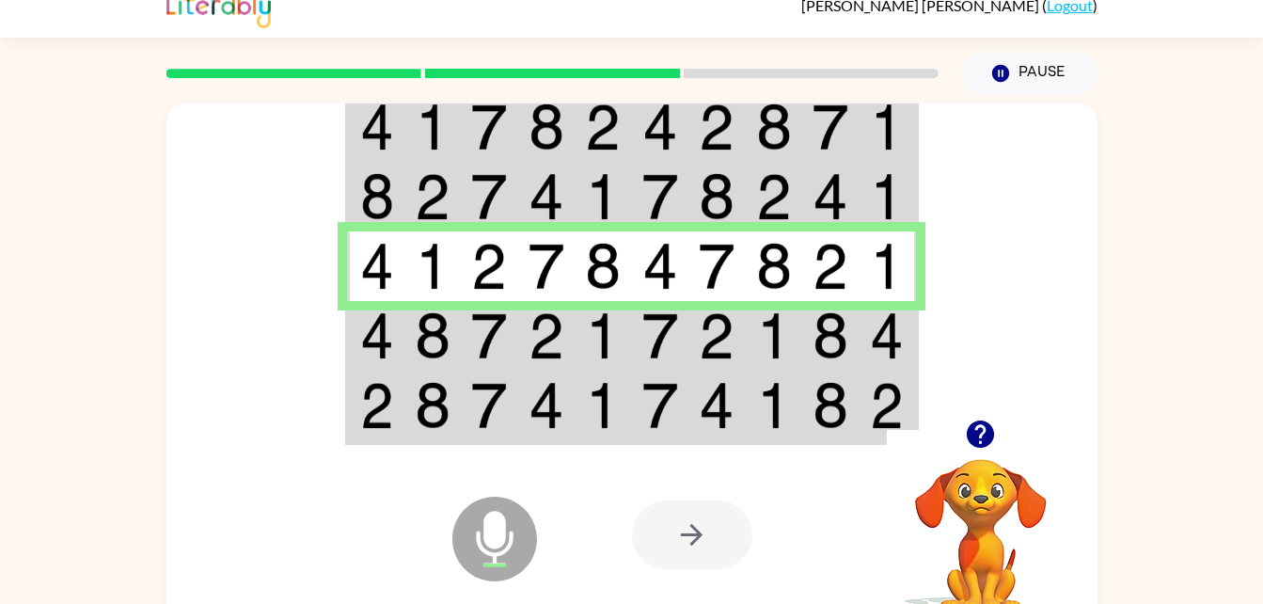
click at [692, 329] on td at bounding box center [717, 336] width 57 height 70
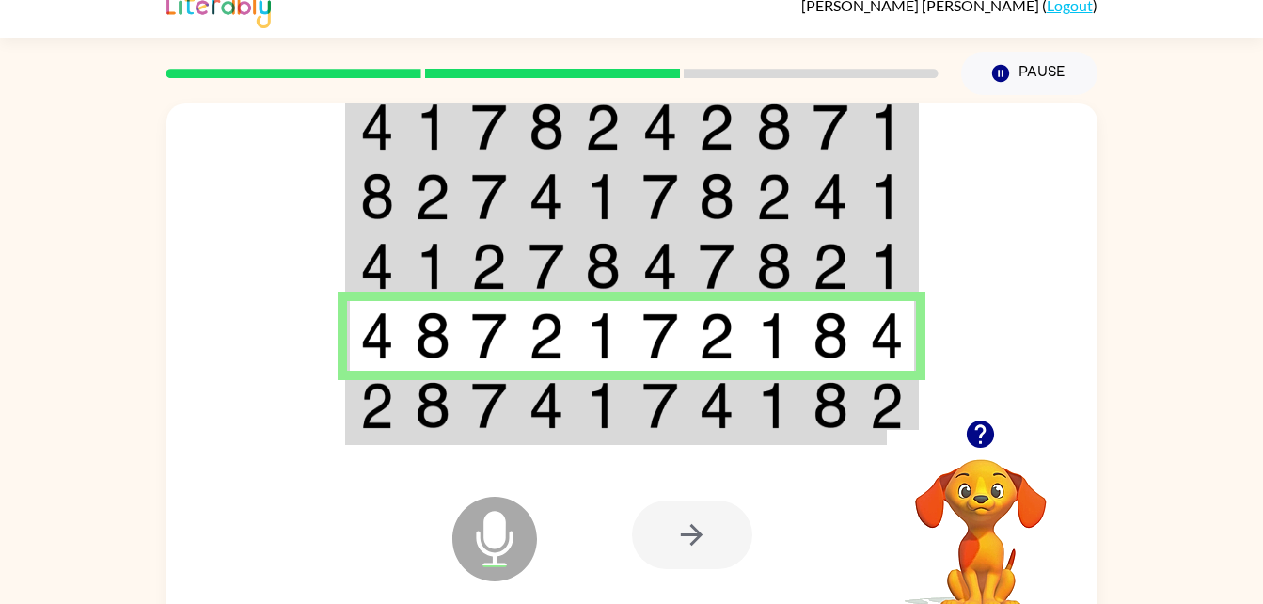
click at [753, 406] on td at bounding box center [774, 407] width 57 height 72
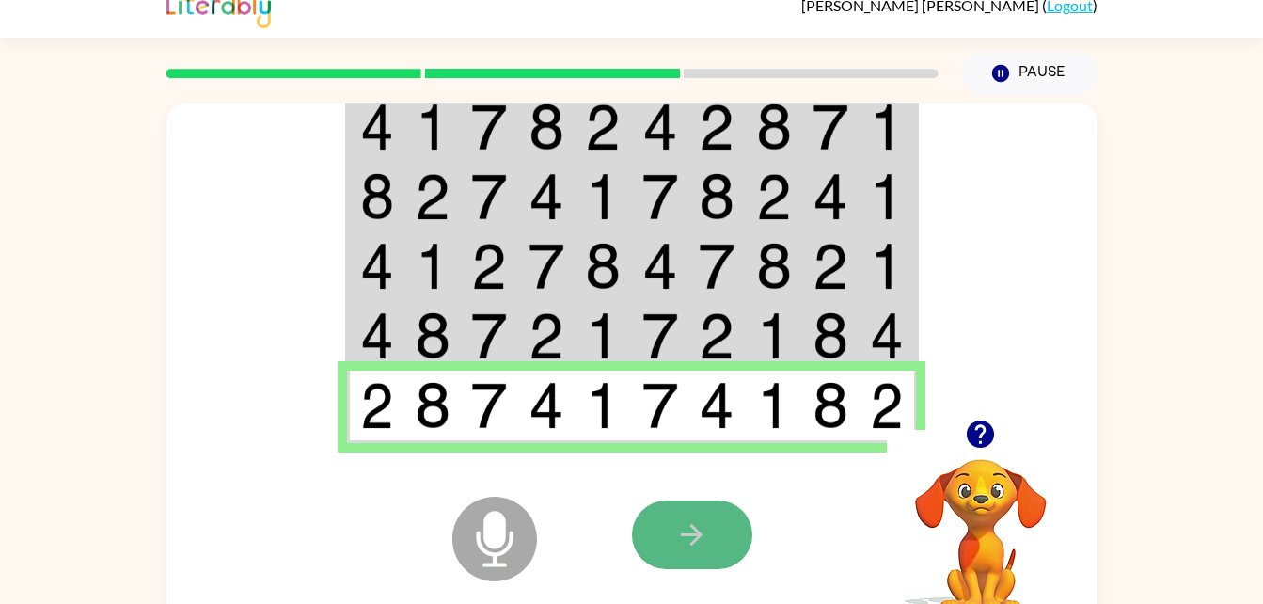
click at [670, 544] on button "button" at bounding box center [692, 534] width 120 height 69
